Goal: Information Seeking & Learning: Learn about a topic

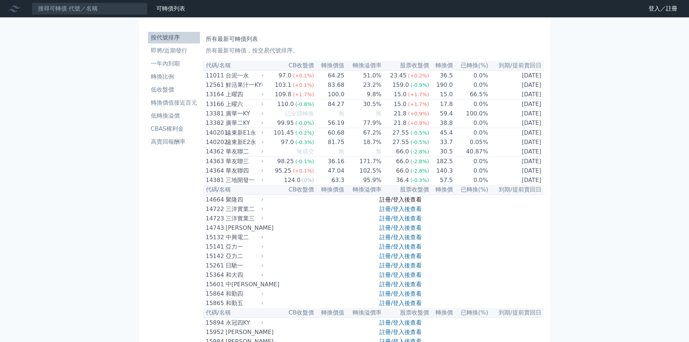
click at [405, 203] on link "註冊/登入後查看" at bounding box center [401, 199] width 42 height 7
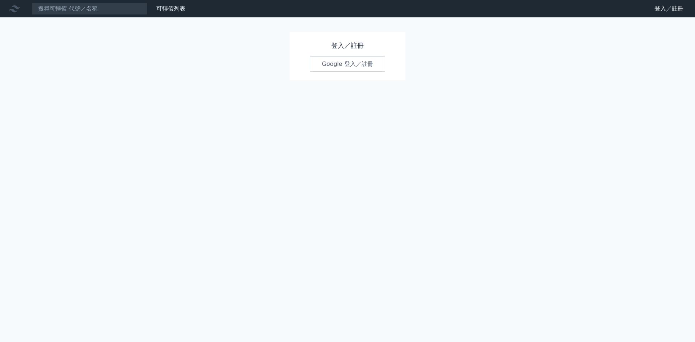
click at [344, 69] on link "Google 登入／註冊" at bounding box center [347, 63] width 75 height 15
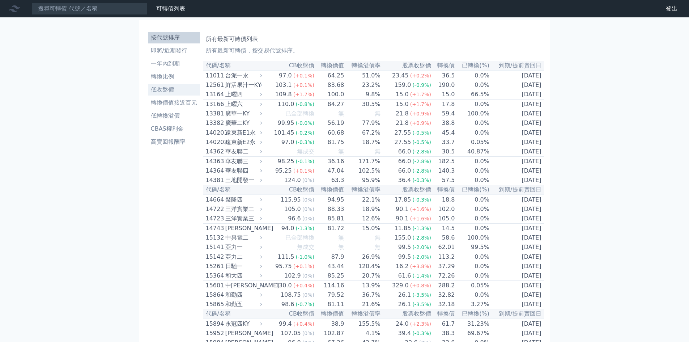
click at [176, 93] on li "低收盤價" at bounding box center [174, 89] width 52 height 9
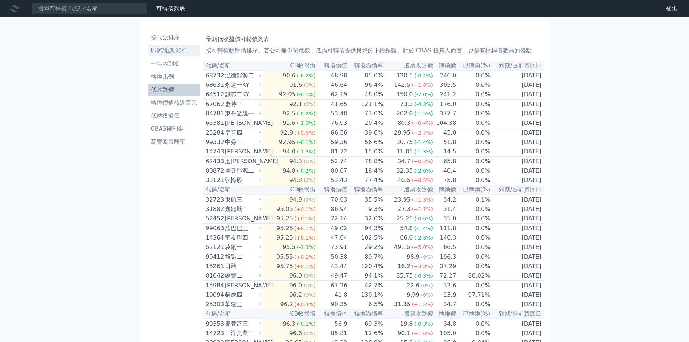
click at [175, 50] on li "即將/近期發行" at bounding box center [174, 50] width 52 height 9
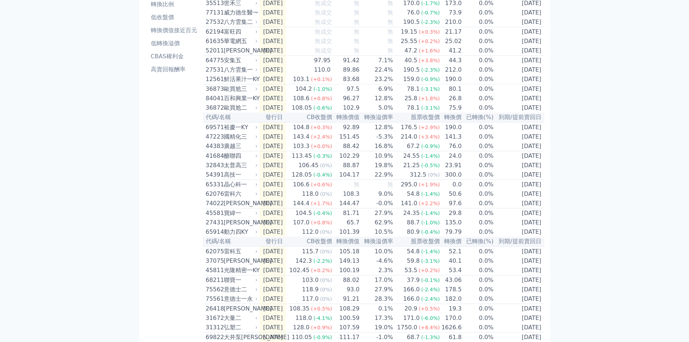
scroll to position [203, 0]
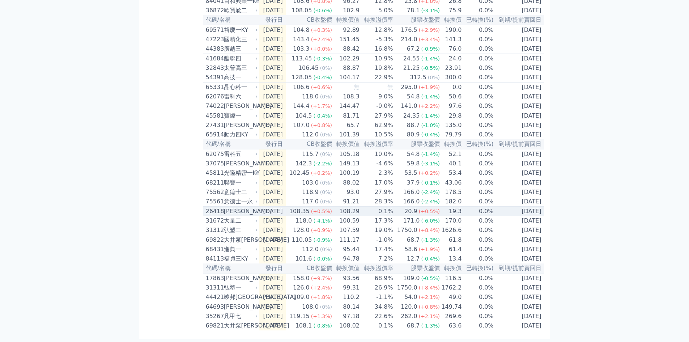
click at [376, 207] on td "0.1%" at bounding box center [377, 212] width 34 height 10
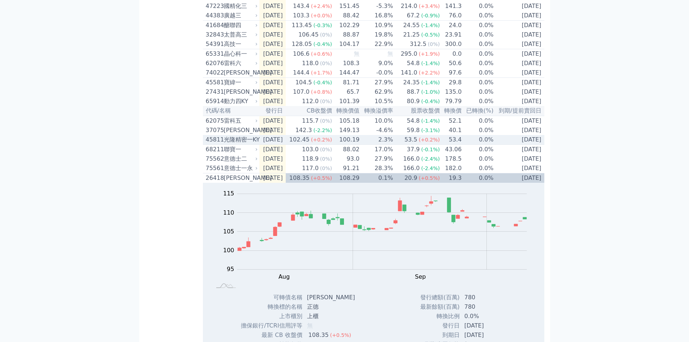
click at [375, 145] on td "2.3%" at bounding box center [377, 140] width 34 height 10
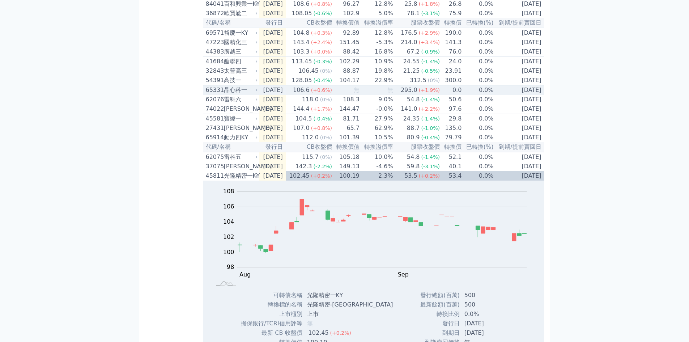
scroll to position [131, 0]
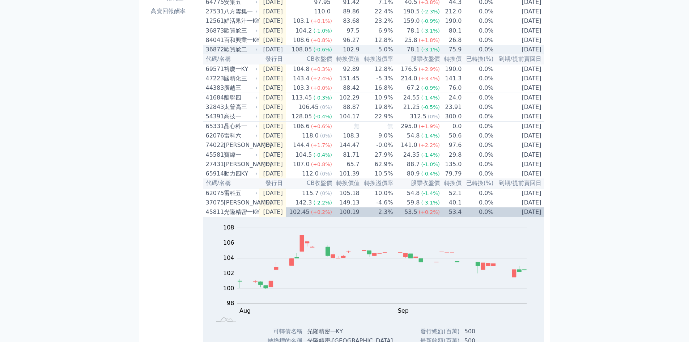
click at [376, 54] on td "5.0%" at bounding box center [377, 49] width 34 height 9
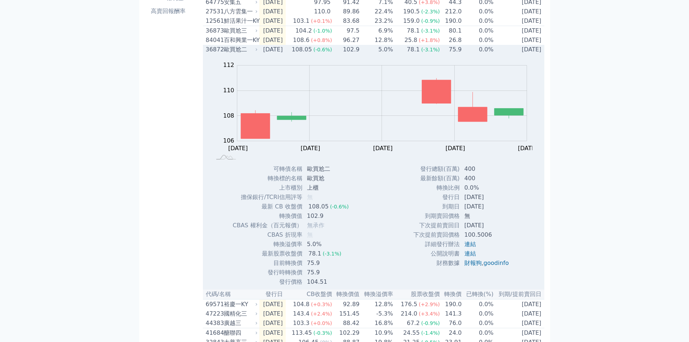
scroll to position [94, 0]
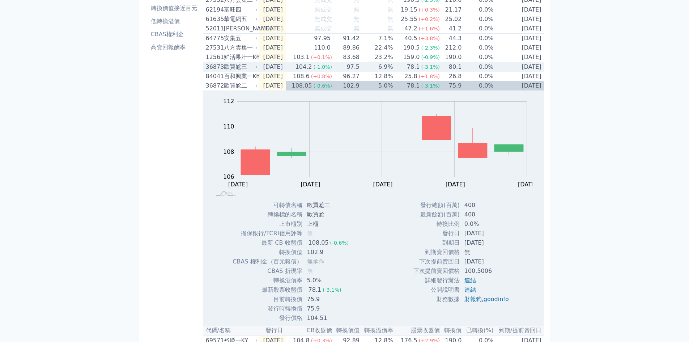
click at [386, 72] on td "6.9%" at bounding box center [377, 67] width 34 height 10
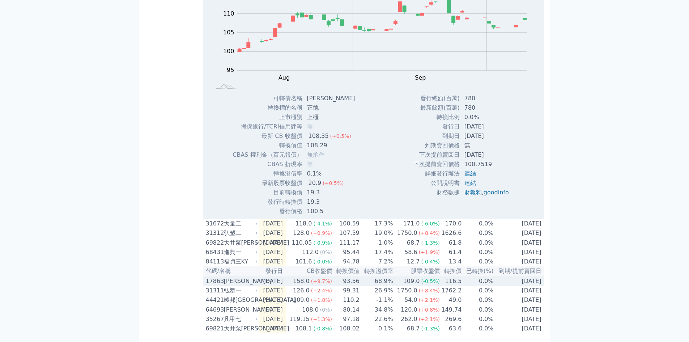
scroll to position [1035, 0]
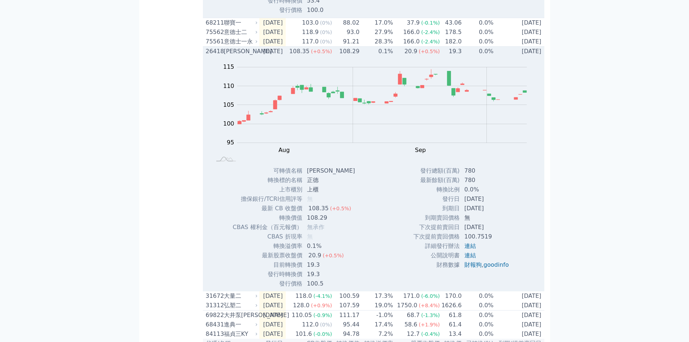
drag, startPoint x: 352, startPoint y: 72, endPoint x: 354, endPoint y: 76, distance: 4.7
click at [352, 56] on td "108.29" at bounding box center [346, 52] width 27 height 10
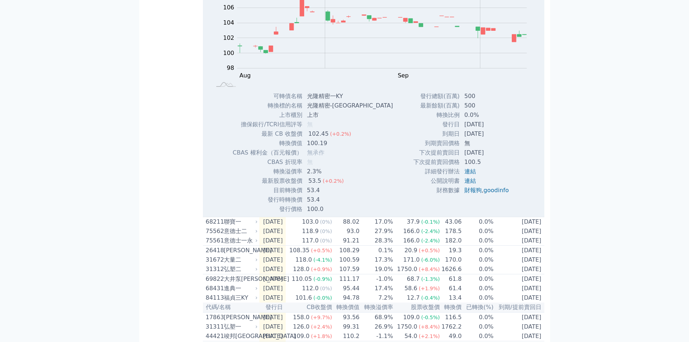
scroll to position [764, 0]
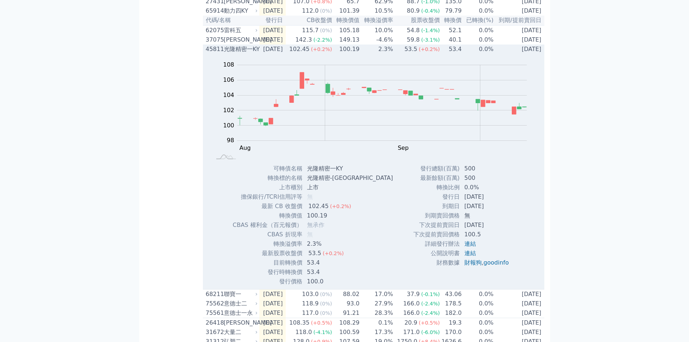
drag, startPoint x: 329, startPoint y: 71, endPoint x: 334, endPoint y: 73, distance: 5.7
click at [329, 52] on span "(+0.2%)" at bounding box center [321, 49] width 21 height 6
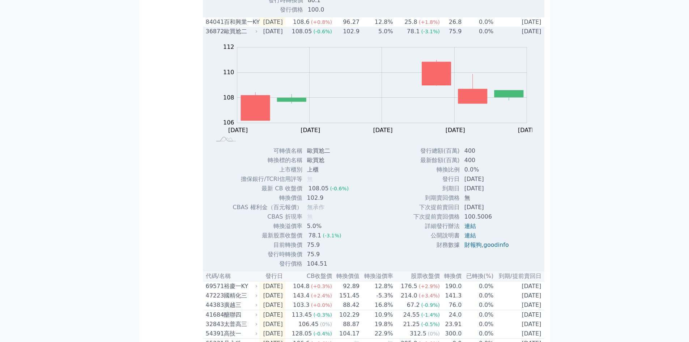
scroll to position [348, 0]
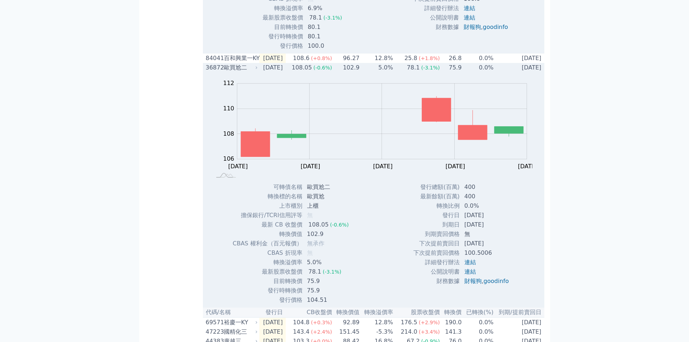
click at [351, 72] on td "102.9" at bounding box center [346, 67] width 27 height 9
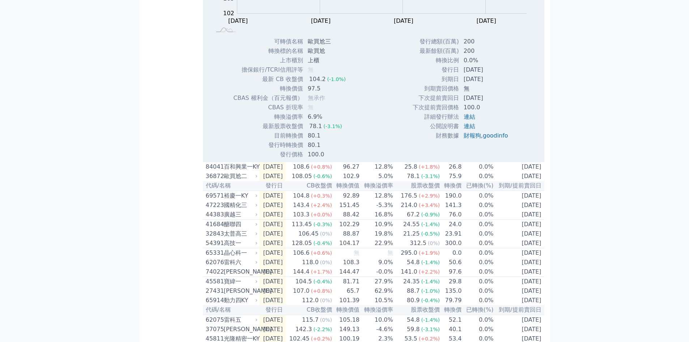
scroll to position [131, 0]
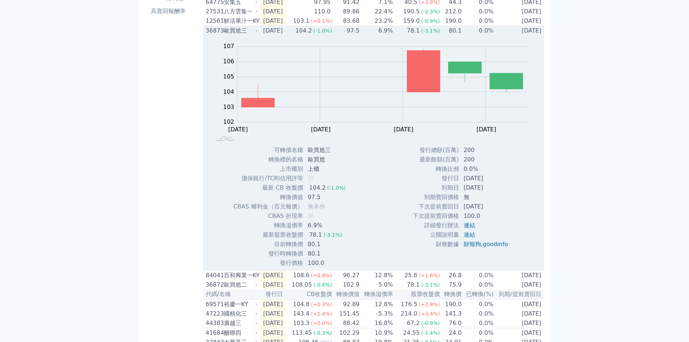
click at [297, 45] on div "Zoom Out 102 100 101 102 103 104 105 106 107 108 L [DATE] Oct [DATE] Oct [DATE]…" at bounding box center [374, 90] width 342 height 110
click at [300, 36] on td "104.2 (-1.0%)" at bounding box center [309, 31] width 47 height 10
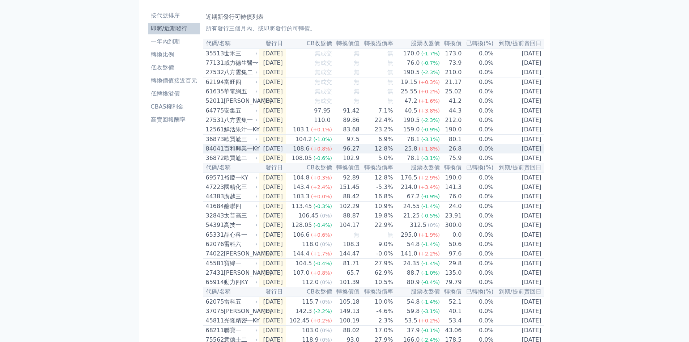
scroll to position [0, 0]
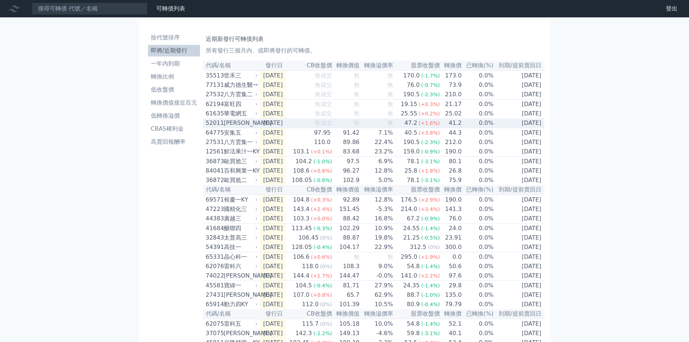
click at [375, 128] on td "無" at bounding box center [377, 123] width 34 height 10
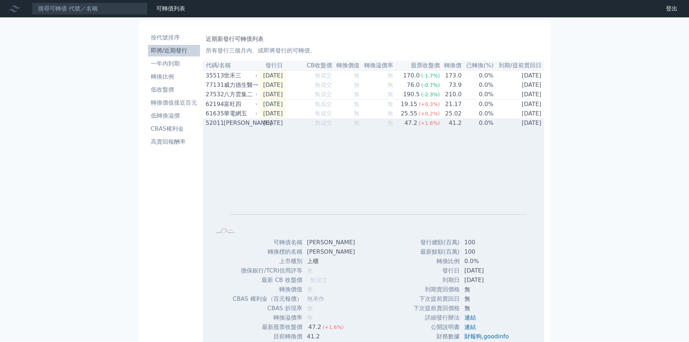
click at [328, 124] on span "無成交" at bounding box center [323, 122] width 17 height 7
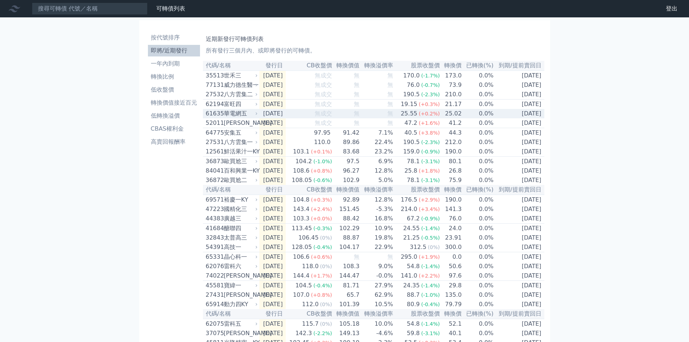
click at [330, 117] on span "無成交" at bounding box center [323, 113] width 17 height 7
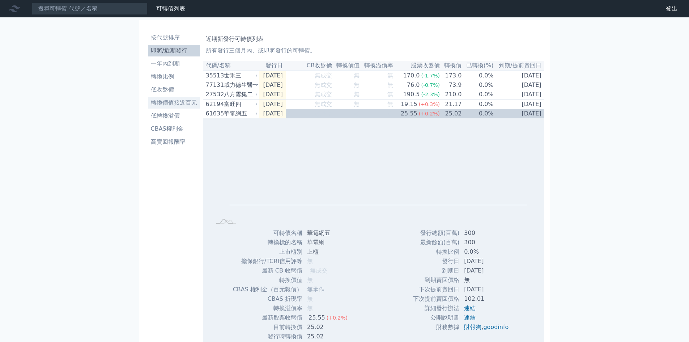
click at [173, 101] on li "轉換價值接近百元" at bounding box center [174, 102] width 52 height 9
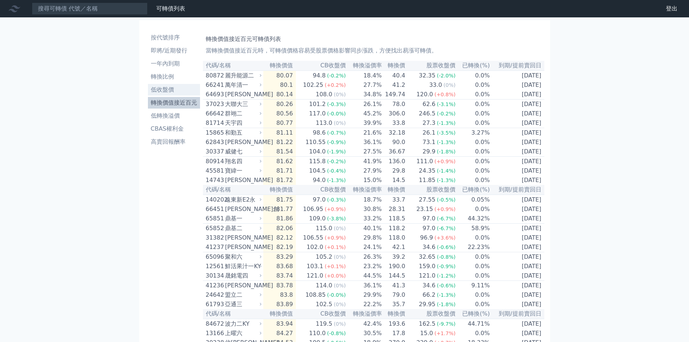
click at [171, 89] on li "低收盤價" at bounding box center [174, 89] width 52 height 9
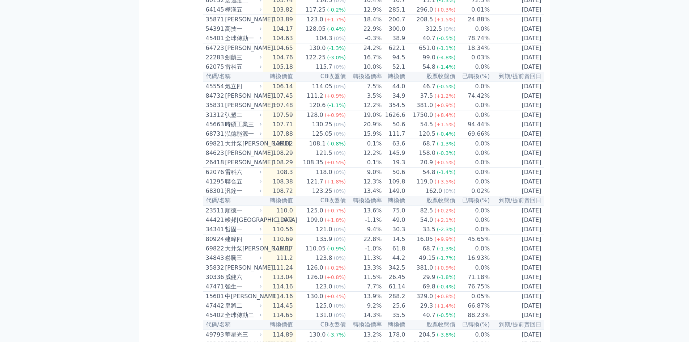
scroll to position [1415, 0]
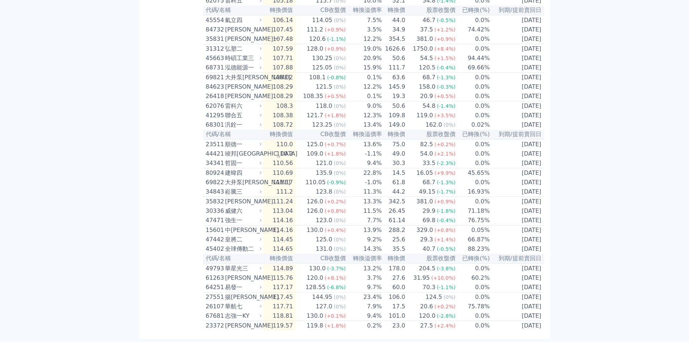
click at [369, 254] on th "轉換溢價率" at bounding box center [364, 259] width 36 height 10
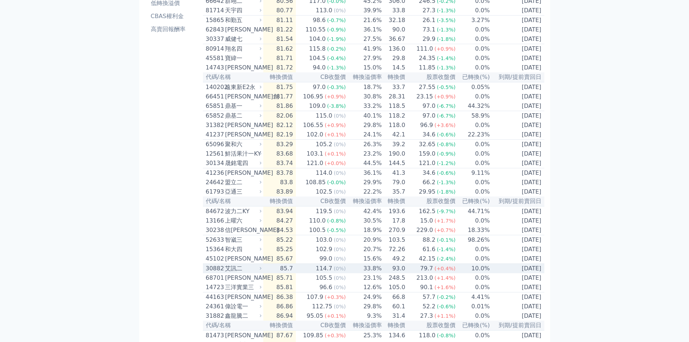
scroll to position [0, 0]
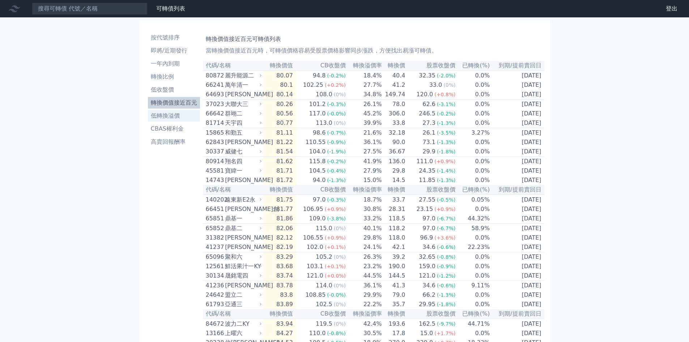
click at [176, 116] on li "低轉換溢價" at bounding box center [174, 115] width 52 height 9
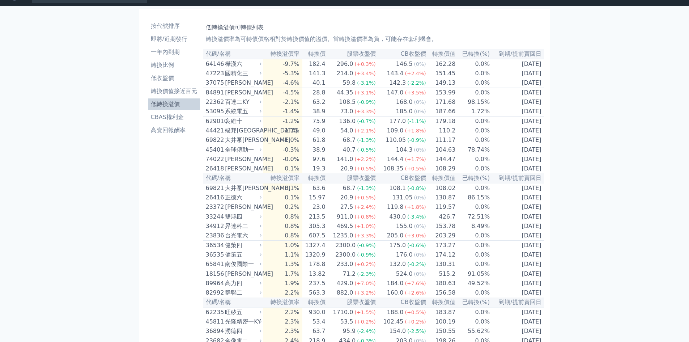
scroll to position [16, 0]
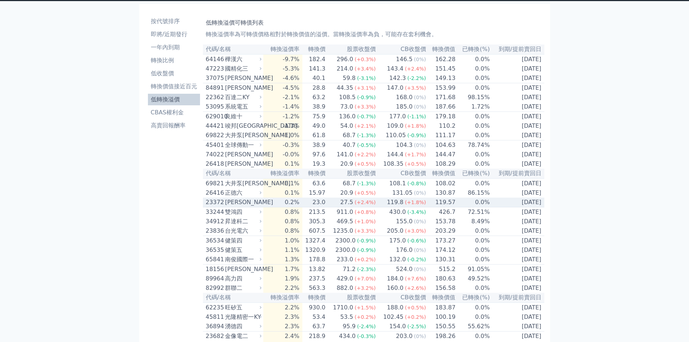
click at [422, 205] on span "(+1.8%)" at bounding box center [415, 202] width 21 height 6
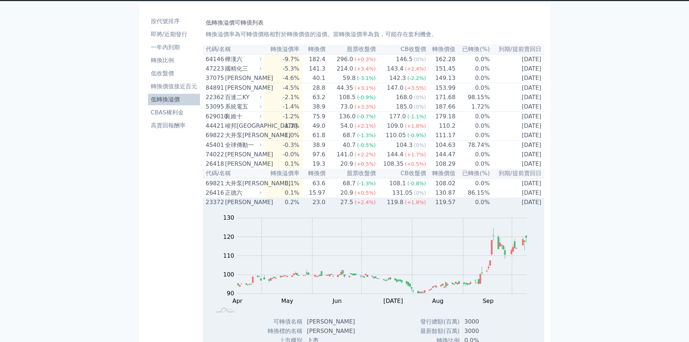
click at [422, 205] on span "(+1.8%)" at bounding box center [415, 202] width 21 height 6
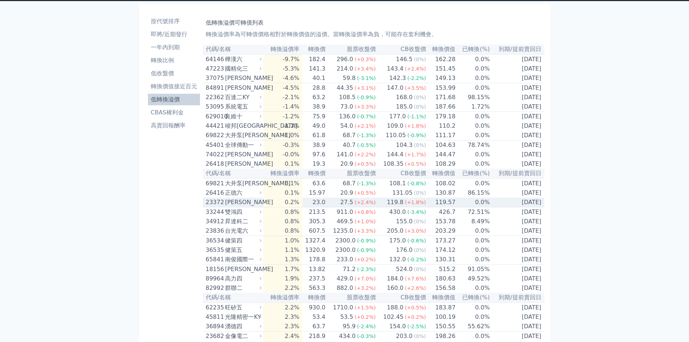
click at [422, 205] on span "(+1.8%)" at bounding box center [415, 202] width 21 height 6
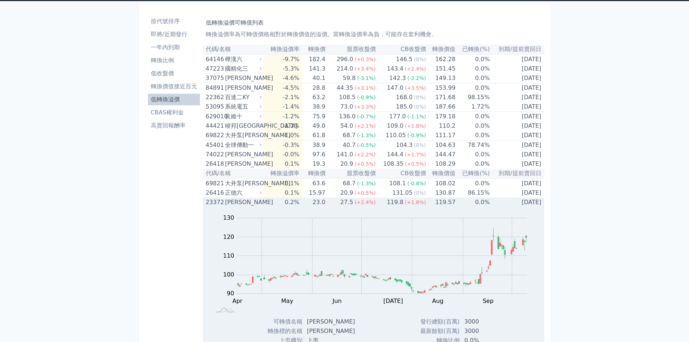
click at [422, 205] on span "(+1.8%)" at bounding box center [415, 202] width 21 height 6
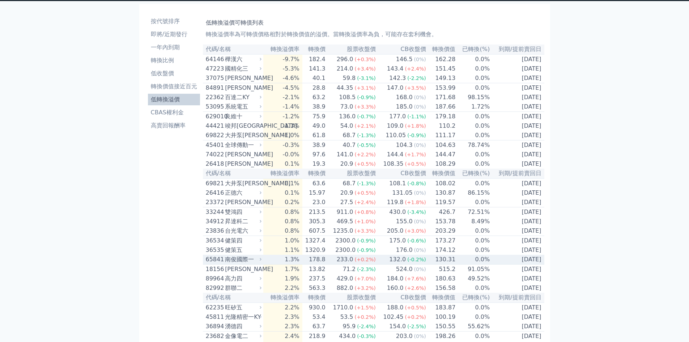
scroll to position [52, 0]
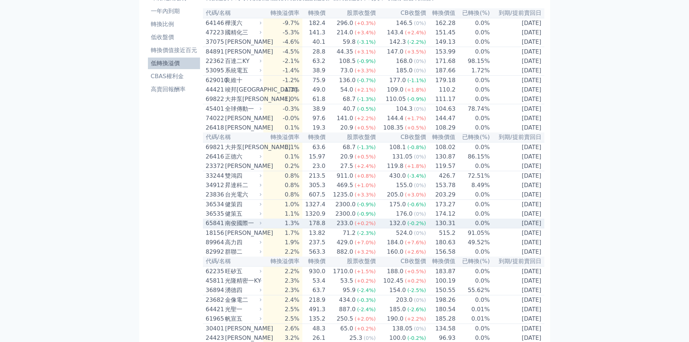
click at [410, 226] on span "(-0.2%)" at bounding box center [416, 223] width 19 height 6
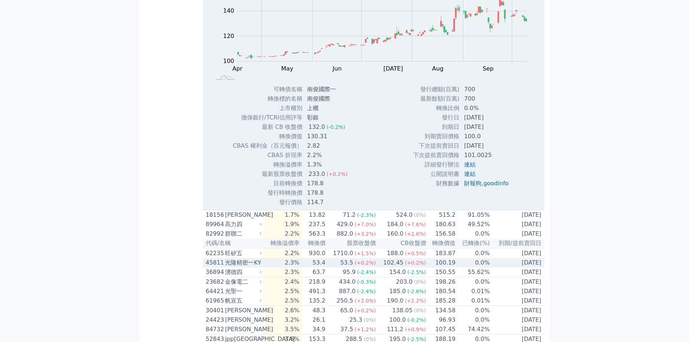
scroll to position [342, 0]
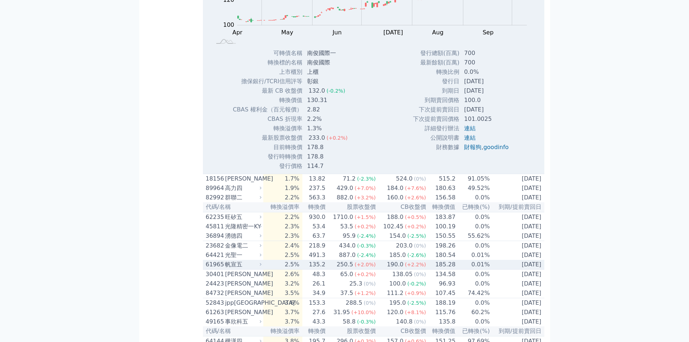
click at [419, 269] on div "(+2.2%)" at bounding box center [415, 264] width 21 height 9
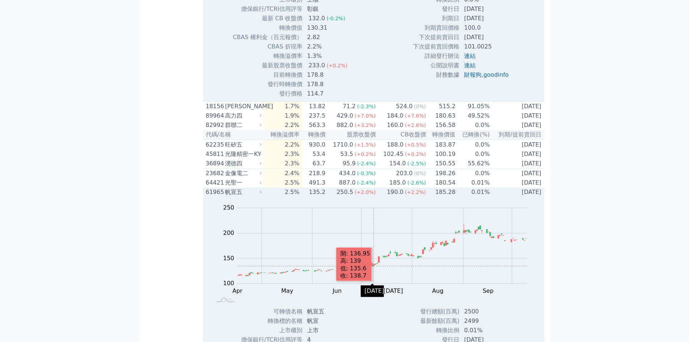
scroll to position [450, 0]
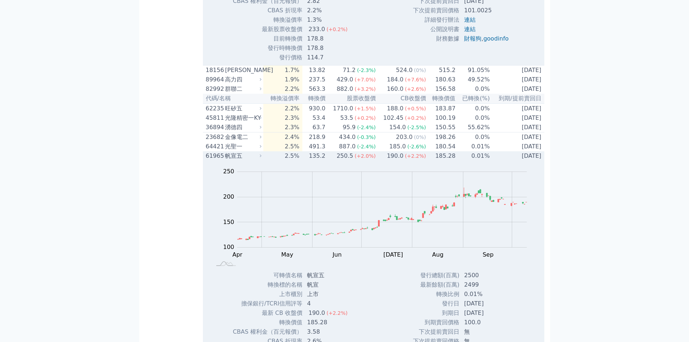
click at [350, 160] on div "250.5" at bounding box center [345, 156] width 20 height 9
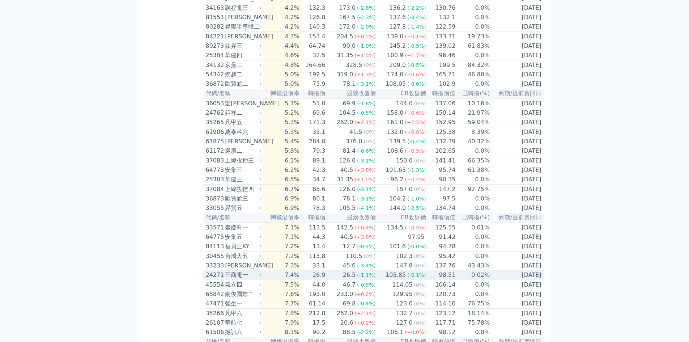
scroll to position [740, 0]
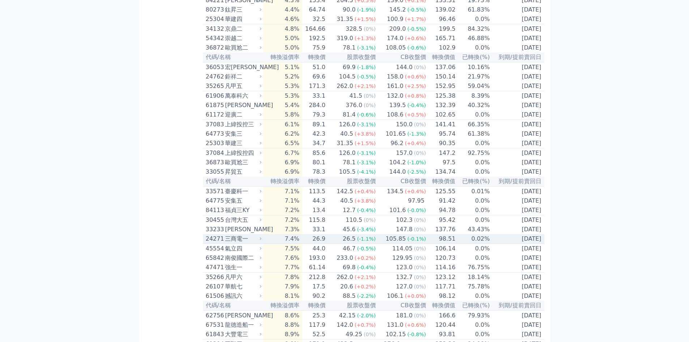
click at [456, 244] on td "0.02%" at bounding box center [473, 239] width 34 height 10
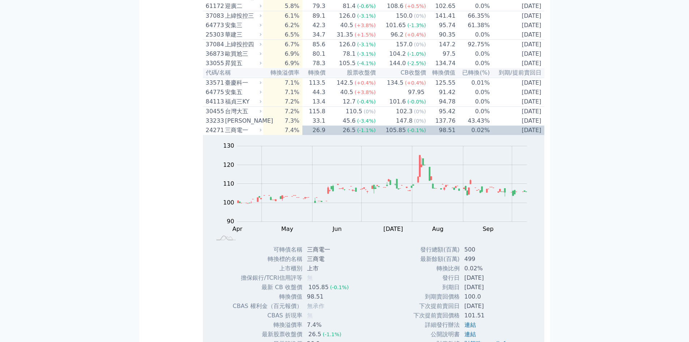
scroll to position [885, 0]
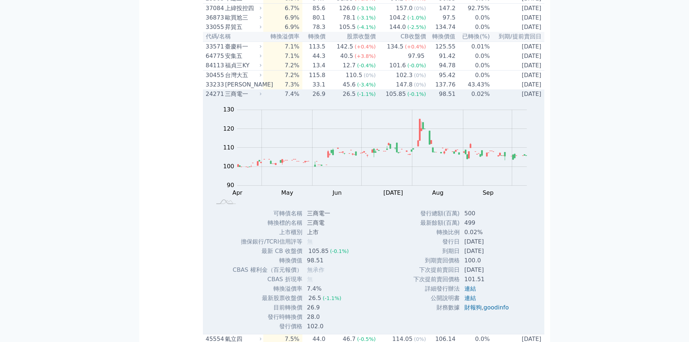
click at [326, 99] on td "26.9" at bounding box center [314, 93] width 24 height 9
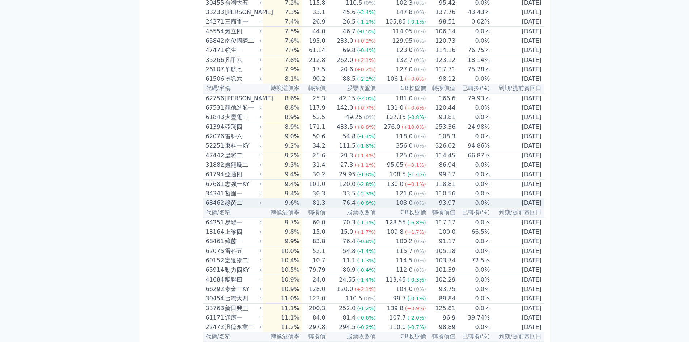
scroll to position [993, 0]
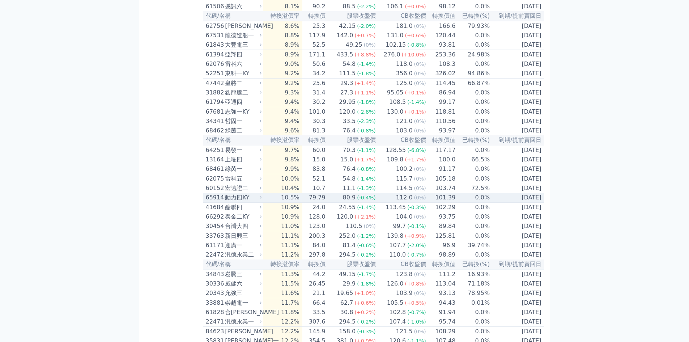
click at [381, 203] on td "112.0 (0%)" at bounding box center [401, 198] width 50 height 10
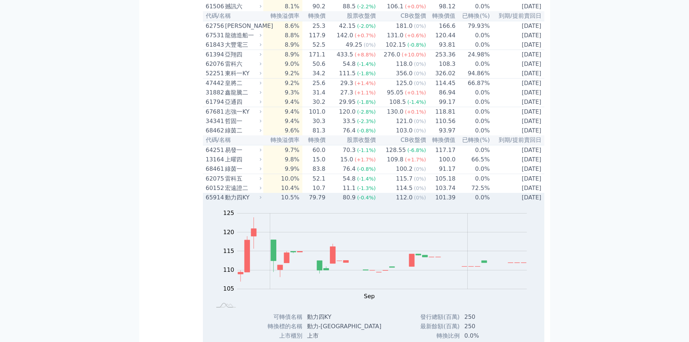
click at [326, 202] on td "79.79" at bounding box center [314, 197] width 24 height 9
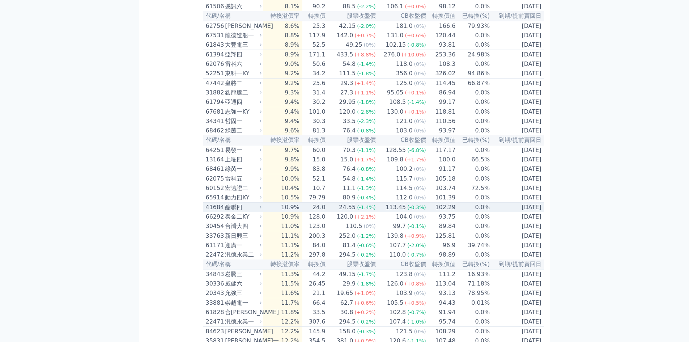
click at [340, 212] on td "24.55 (-1.4%)" at bounding box center [351, 208] width 50 height 10
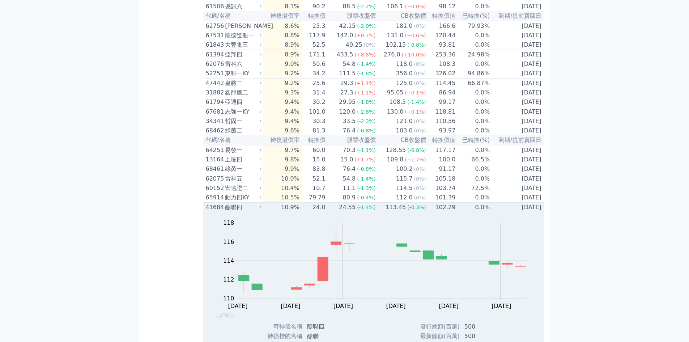
click at [333, 212] on td "24.55 (-1.4%)" at bounding box center [351, 208] width 50 height 10
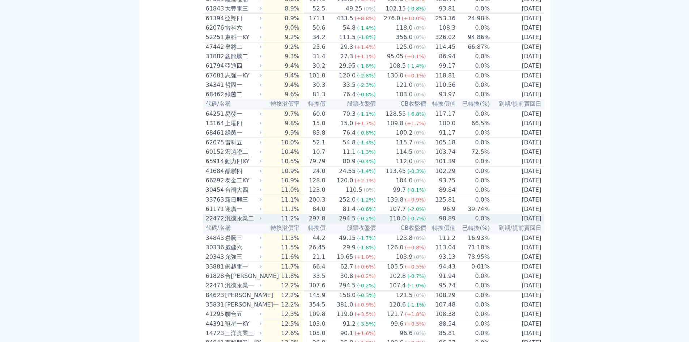
scroll to position [1138, 0]
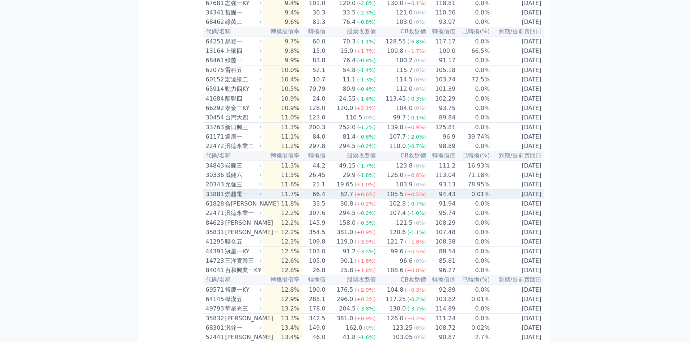
click at [465, 199] on td "0.01%" at bounding box center [473, 195] width 34 height 10
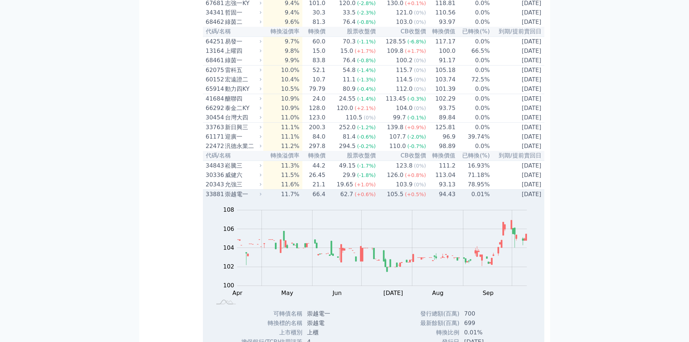
click at [406, 197] on span "(+0.5%)" at bounding box center [415, 194] width 21 height 6
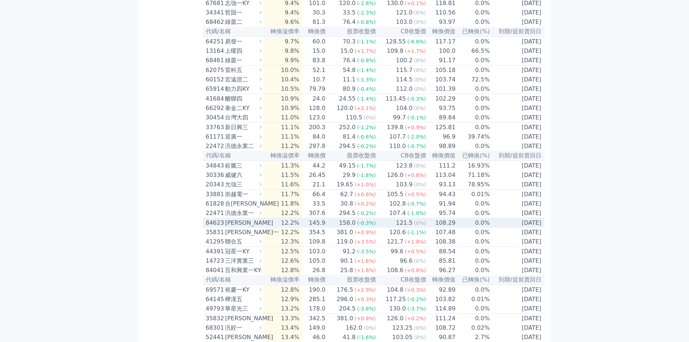
scroll to position [1174, 0]
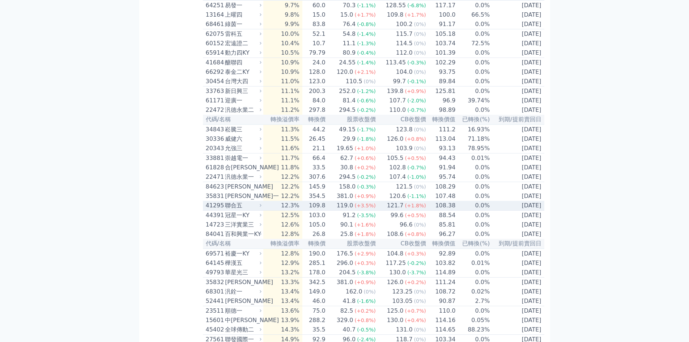
click at [323, 211] on td "109.8" at bounding box center [314, 206] width 24 height 10
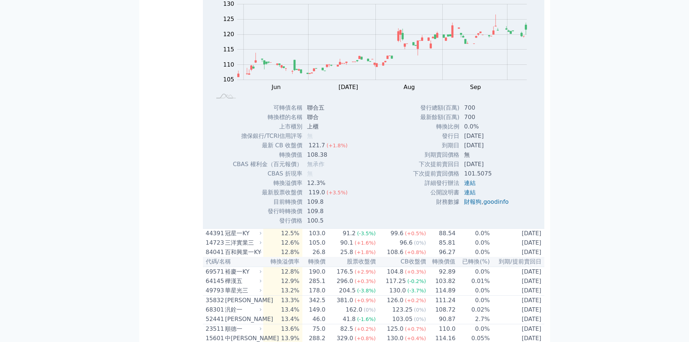
scroll to position [1427, 0]
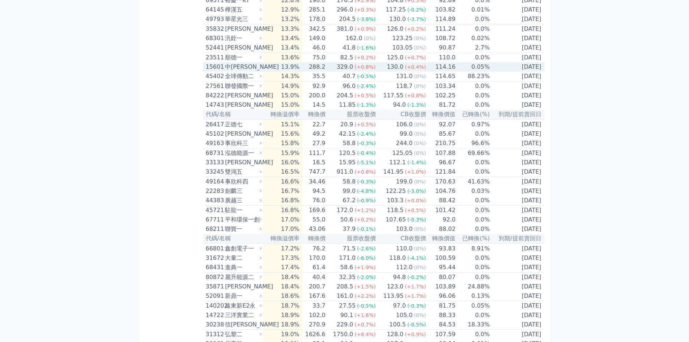
scroll to position [1391, 0]
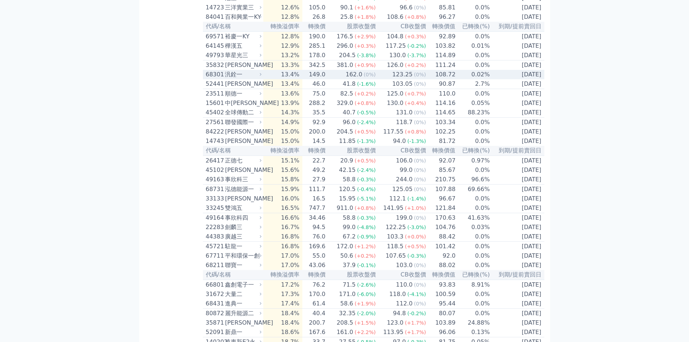
click at [317, 79] on td "149.0" at bounding box center [314, 74] width 24 height 9
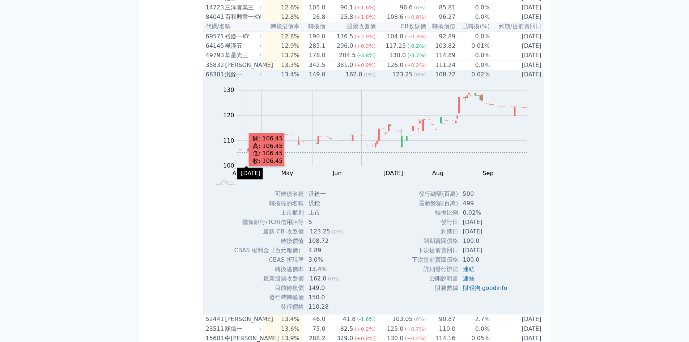
scroll to position [1427, 0]
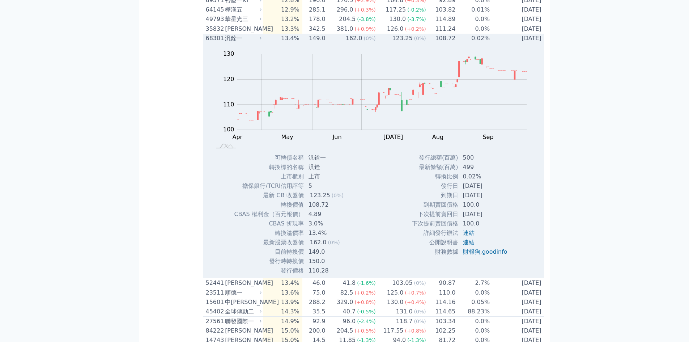
click at [325, 43] on td "149.0" at bounding box center [314, 38] width 24 height 9
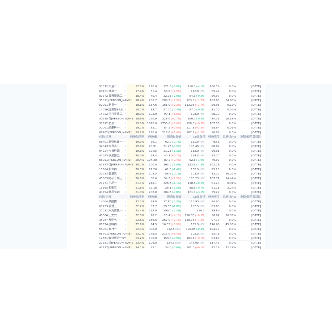
scroll to position [1464, 0]
